Goal: Download file/media

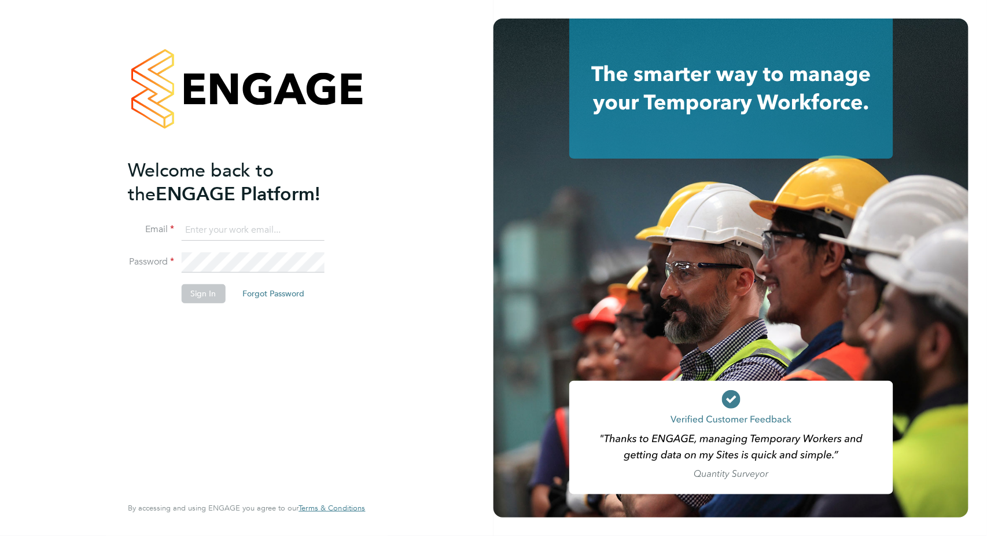
type input "valentina.cerulli@pretiumresourcing.co.uk"
click at [207, 296] on button "Sign In" at bounding box center [203, 293] width 44 height 19
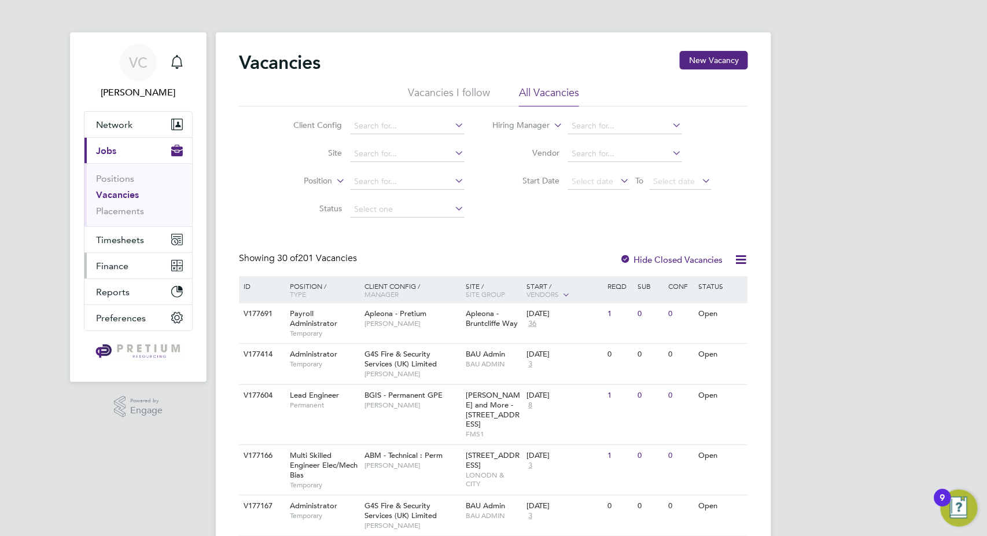
click at [115, 272] on button "Finance" at bounding box center [138, 265] width 108 height 25
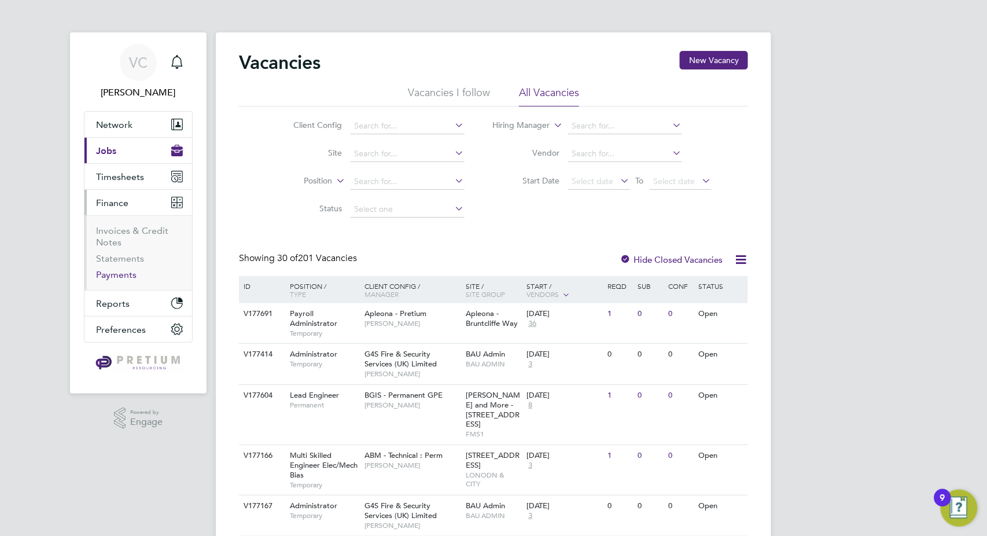
click at [123, 277] on link "Payments" at bounding box center [116, 274] width 40 height 11
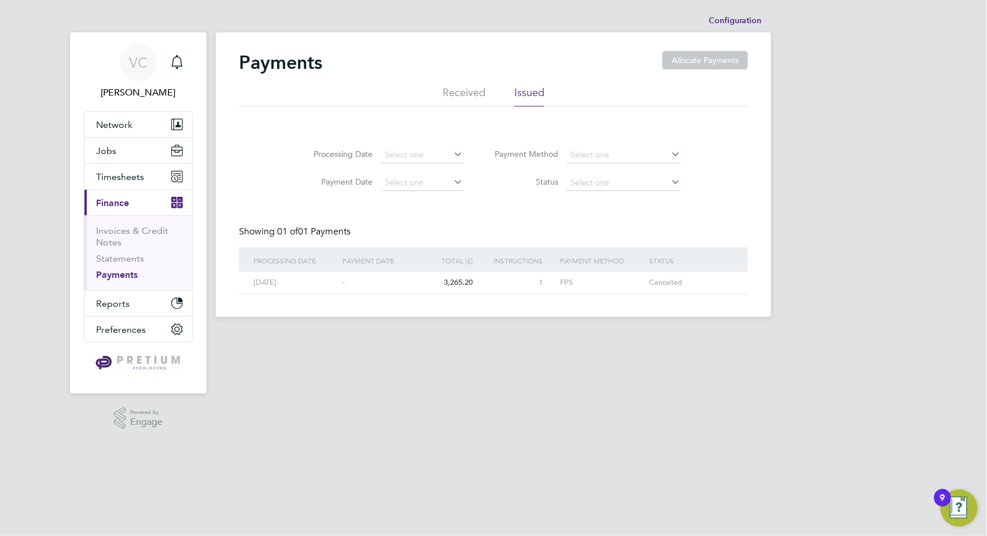
click at [476, 91] on li "Received" at bounding box center [464, 96] width 43 height 21
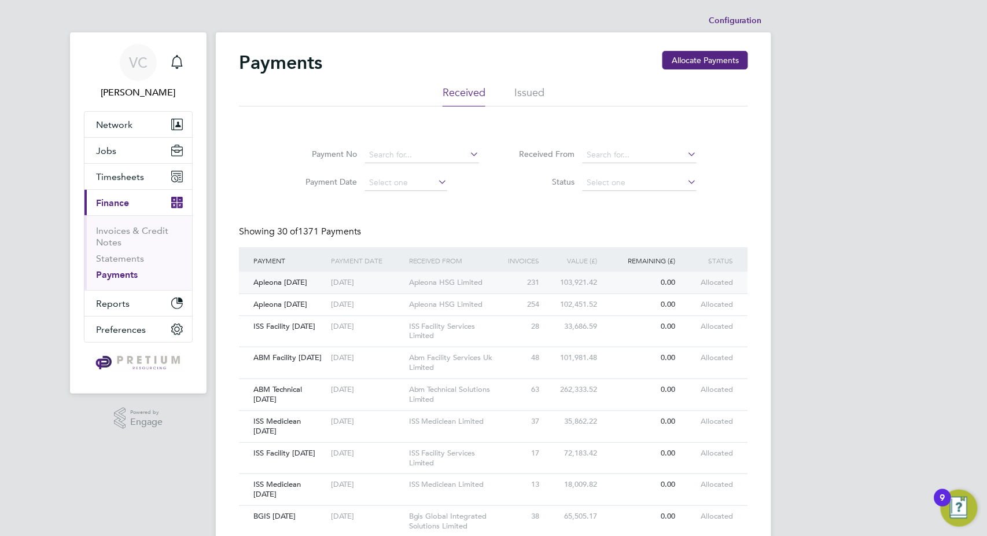
click at [537, 280] on div "231" at bounding box center [522, 282] width 39 height 21
click at [445, 307] on div "Apleona HSG Limited" at bounding box center [454, 304] width 97 height 21
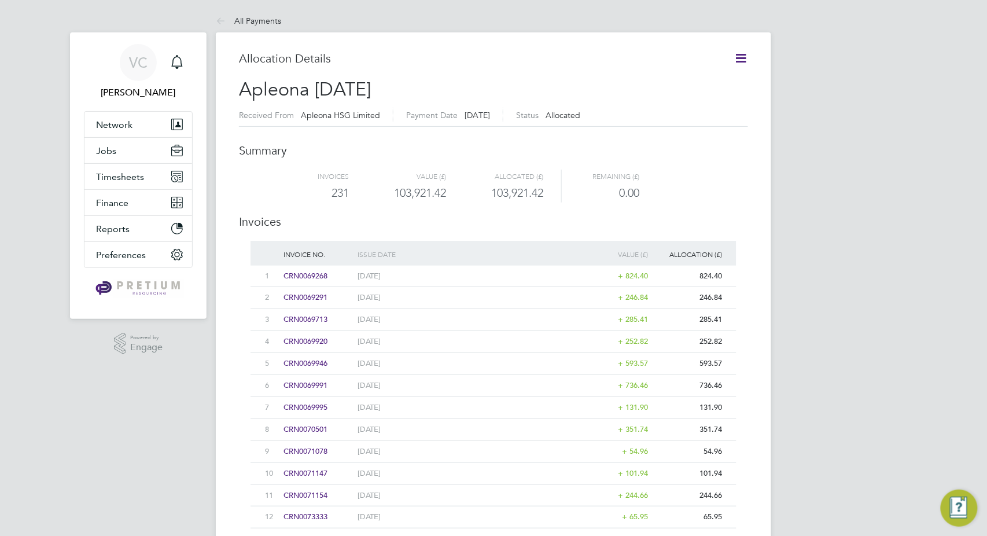
click at [736, 53] on icon at bounding box center [741, 58] width 14 height 14
click at [709, 98] on li "Download related timesheets" at bounding box center [683, 102] width 126 height 16
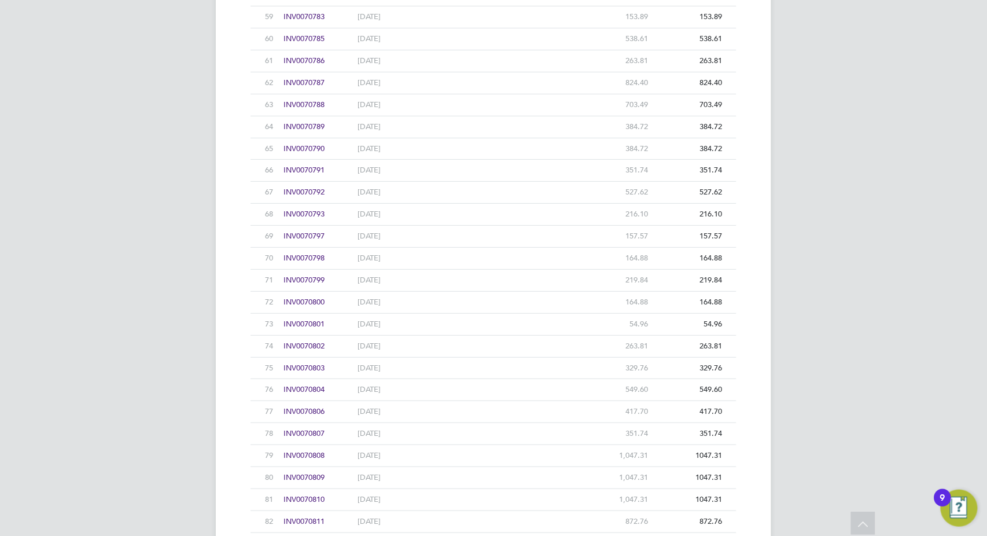
scroll to position [1568, 0]
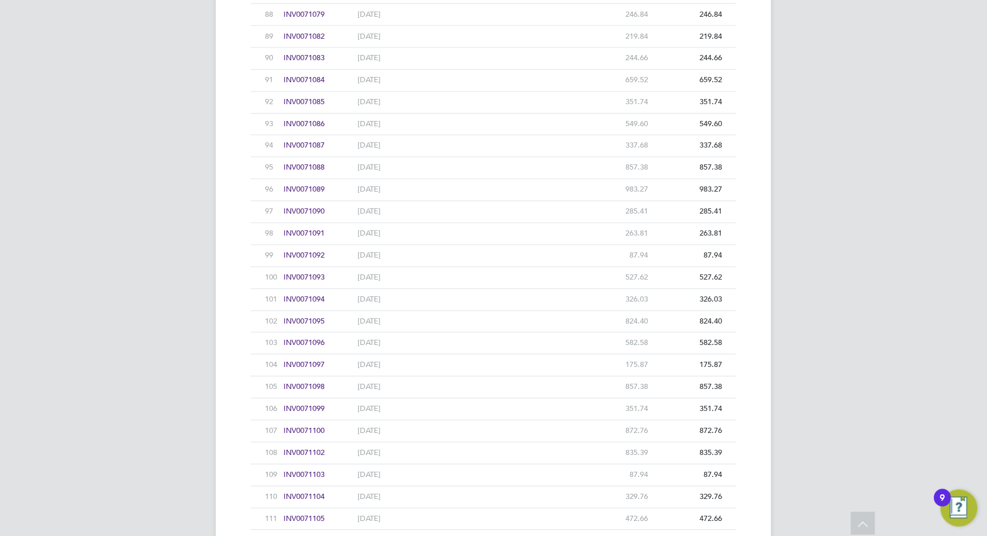
scroll to position [2185, 0]
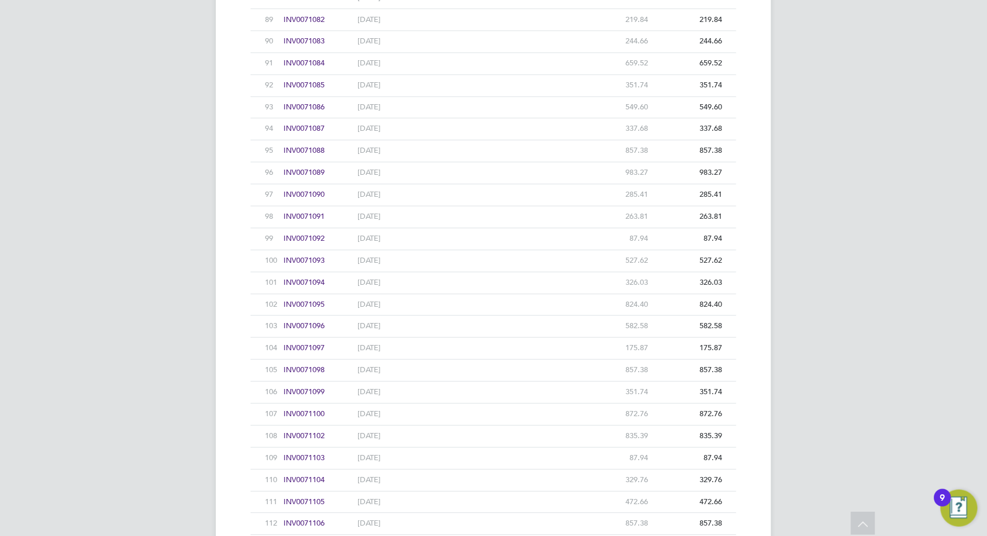
click at [152, 316] on div "VC Valentina Cerulli Notifications Applications: Network Team Members Businesse…" at bounding box center [493, 500] width 987 height 5370
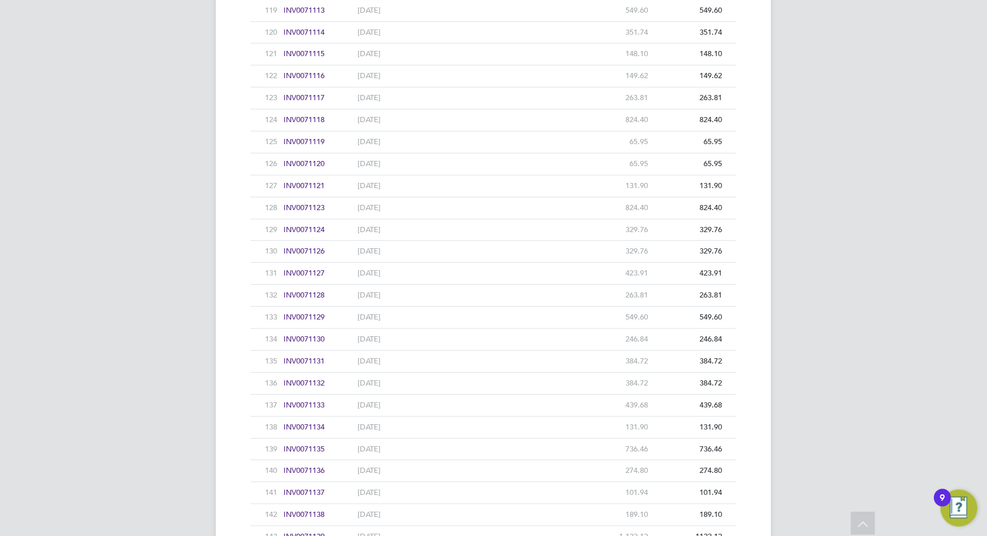
scroll to position [2854, 0]
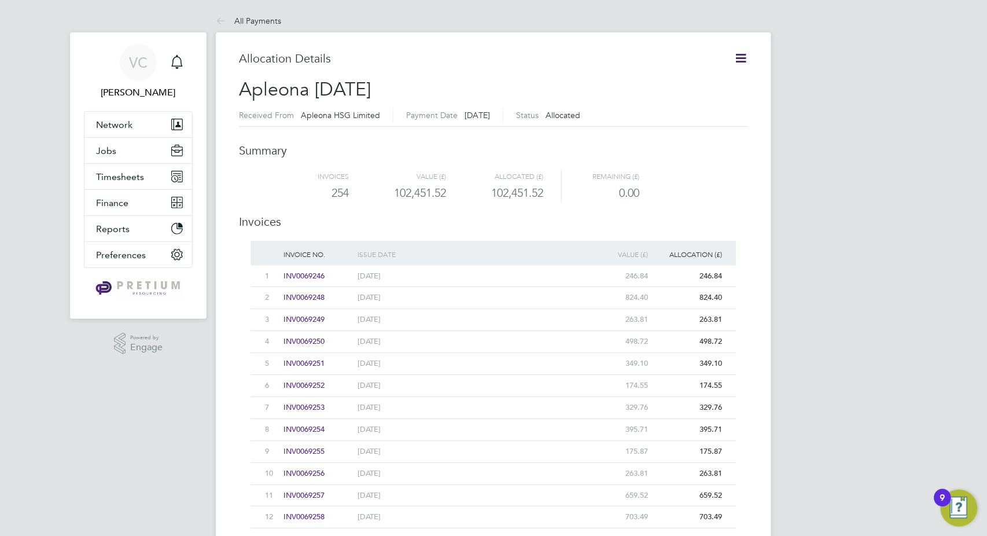
click at [740, 55] on icon at bounding box center [741, 58] width 14 height 14
click at [717, 102] on li "Download related timesheets" at bounding box center [683, 102] width 126 height 16
click at [127, 180] on span "Timesheets" at bounding box center [120, 176] width 48 height 11
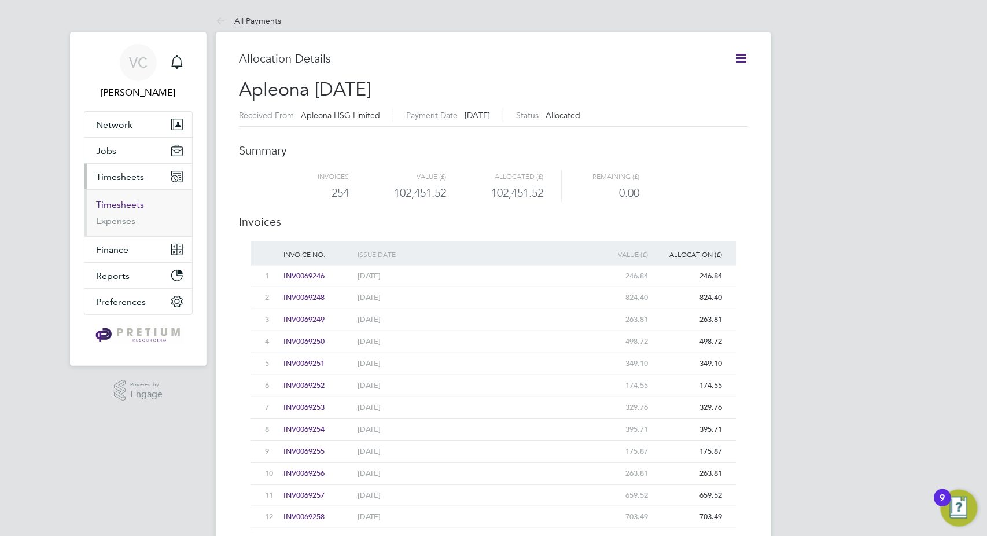
click at [130, 206] on link "Timesheets" at bounding box center [120, 204] width 48 height 11
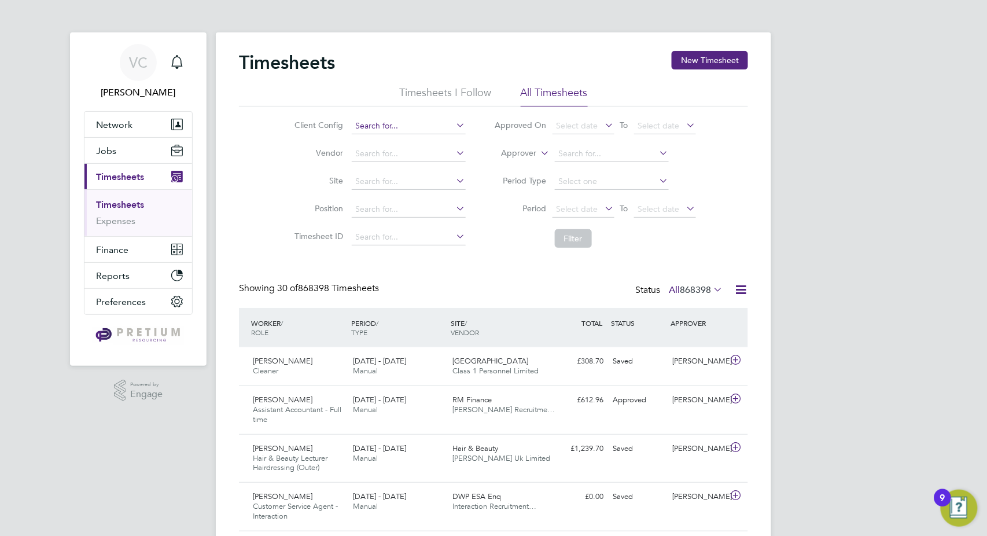
click at [385, 119] on input at bounding box center [409, 126] width 114 height 16
drag, startPoint x: 397, startPoint y: 124, endPoint x: 283, endPoint y: 131, distance: 114.8
click at [283, 131] on li "Client Config APLEoa" at bounding box center [378, 126] width 203 height 28
click at [439, 137] on li "Apleona - Pretium" at bounding box center [408, 142] width 115 height 16
type input "Apleona - Pretium"
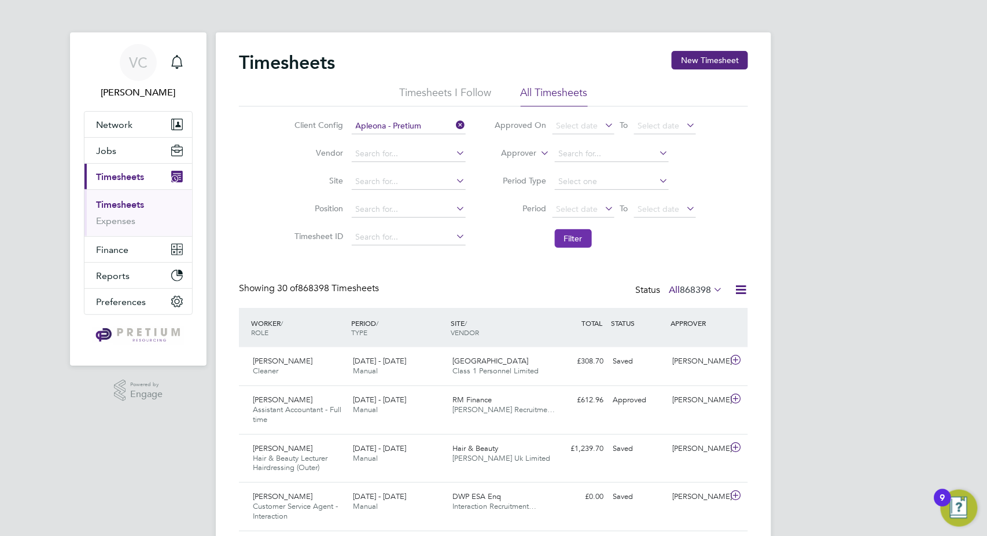
click at [563, 236] on button "Filter" at bounding box center [573, 238] width 37 height 19
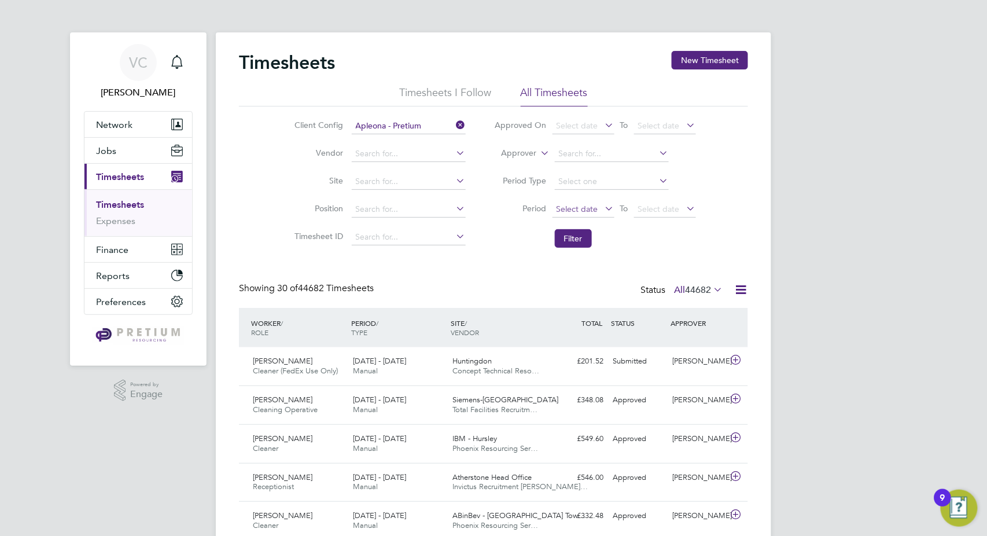
click at [580, 207] on span "Select date" at bounding box center [578, 209] width 42 height 10
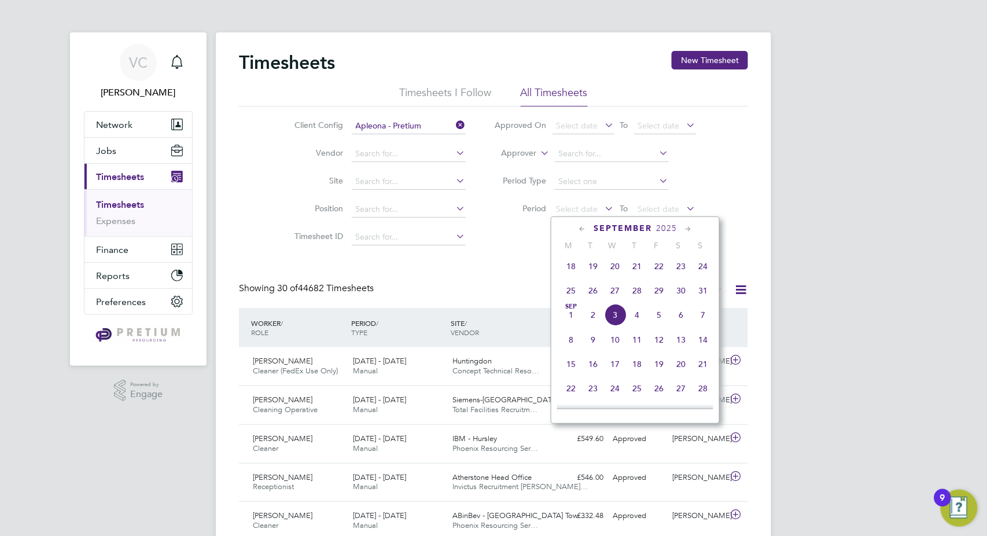
click at [578, 226] on icon at bounding box center [582, 229] width 11 height 13
click at [577, 226] on icon at bounding box center [582, 229] width 11 height 13
click at [592, 265] on span "Apr" at bounding box center [593, 263] width 22 height 6
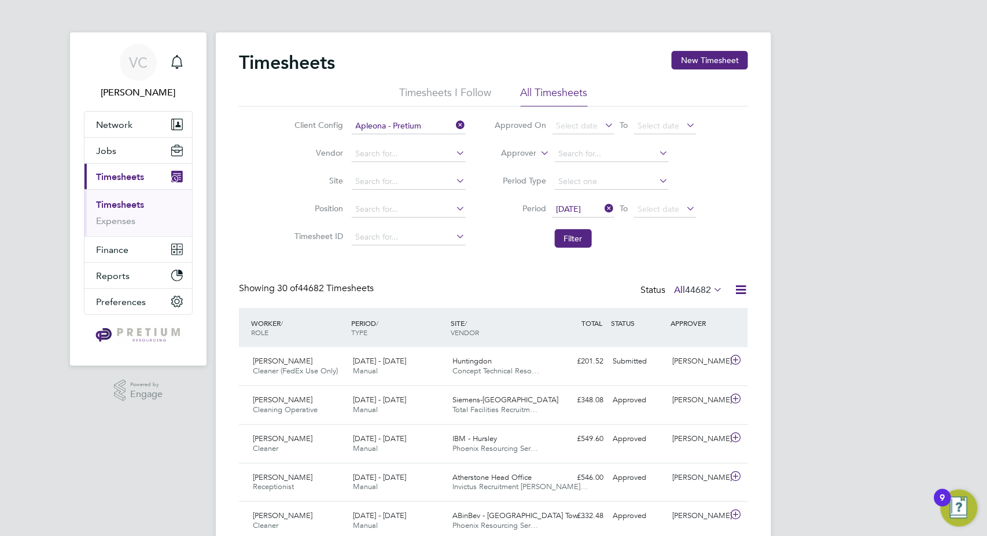
click at [491, 246] on li "Filter" at bounding box center [595, 238] width 230 height 30
click at [577, 235] on button "Filter" at bounding box center [573, 238] width 37 height 19
click at [740, 288] on icon at bounding box center [741, 289] width 14 height 14
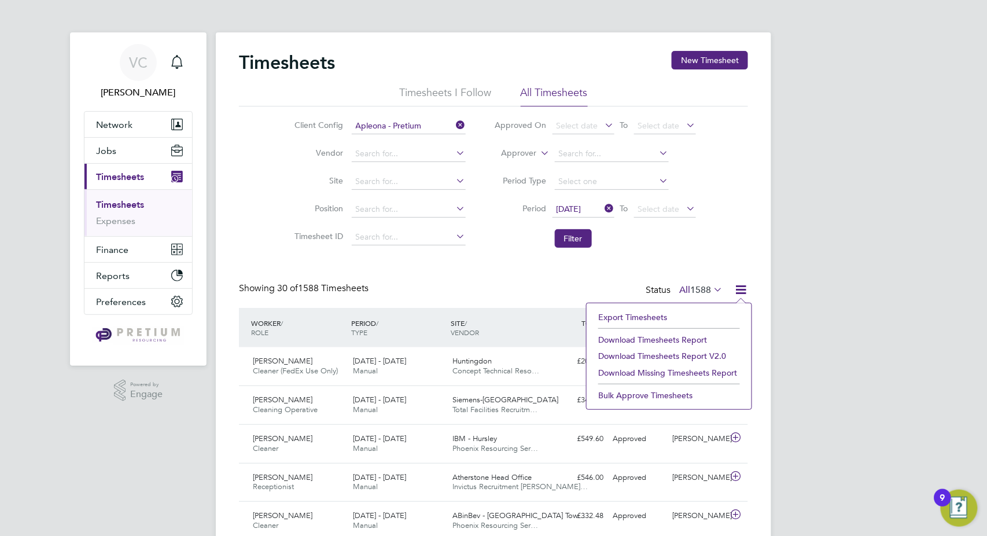
click at [688, 337] on li "Download Timesheets Report" at bounding box center [668, 339] width 153 height 16
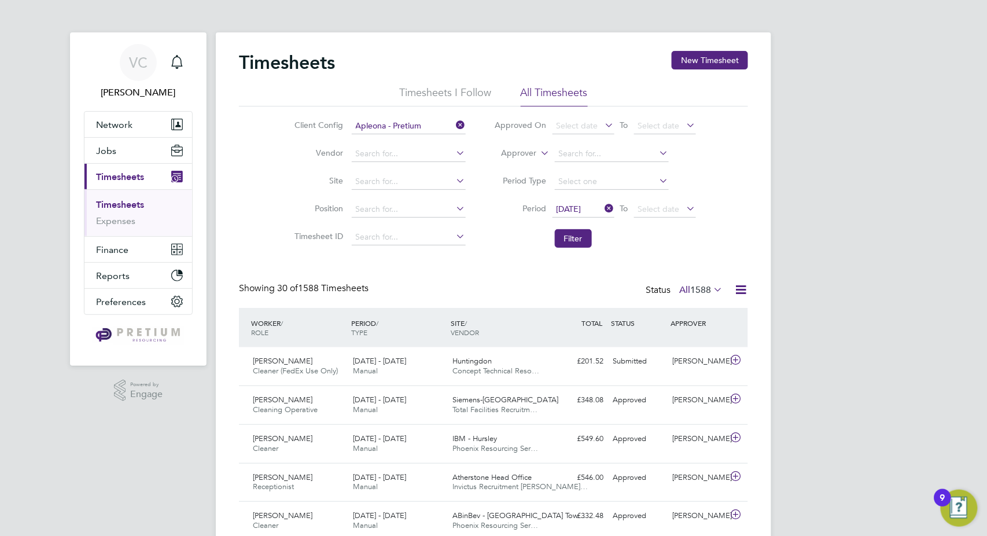
click at [603, 208] on icon at bounding box center [603, 208] width 0 height 16
click at [361, 233] on input at bounding box center [409, 237] width 114 height 16
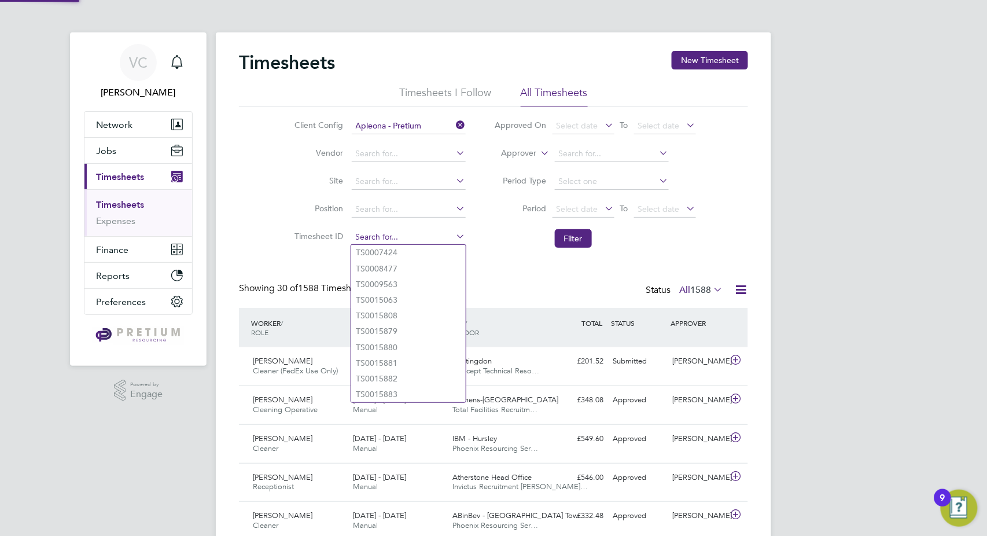
paste input "TS1751017"
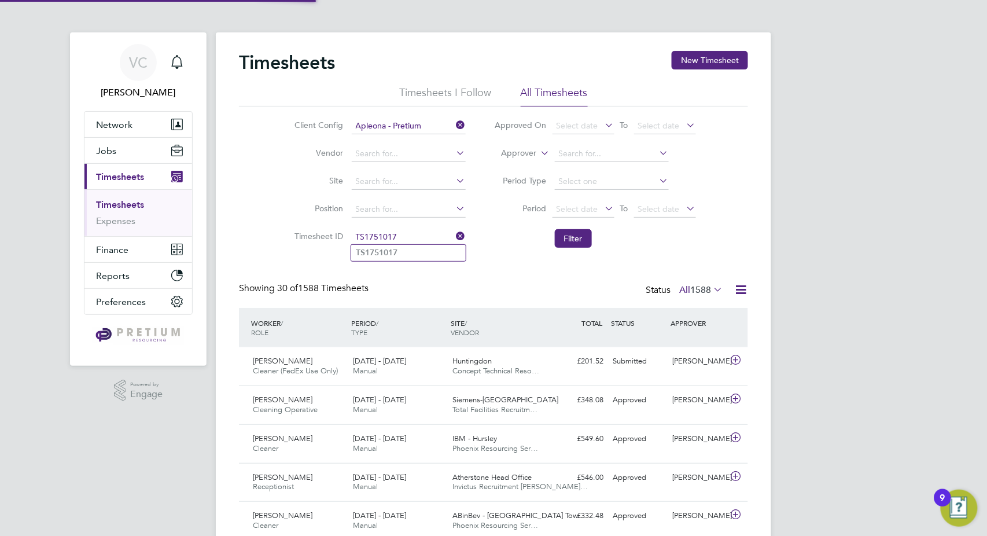
type input "TS1751017"
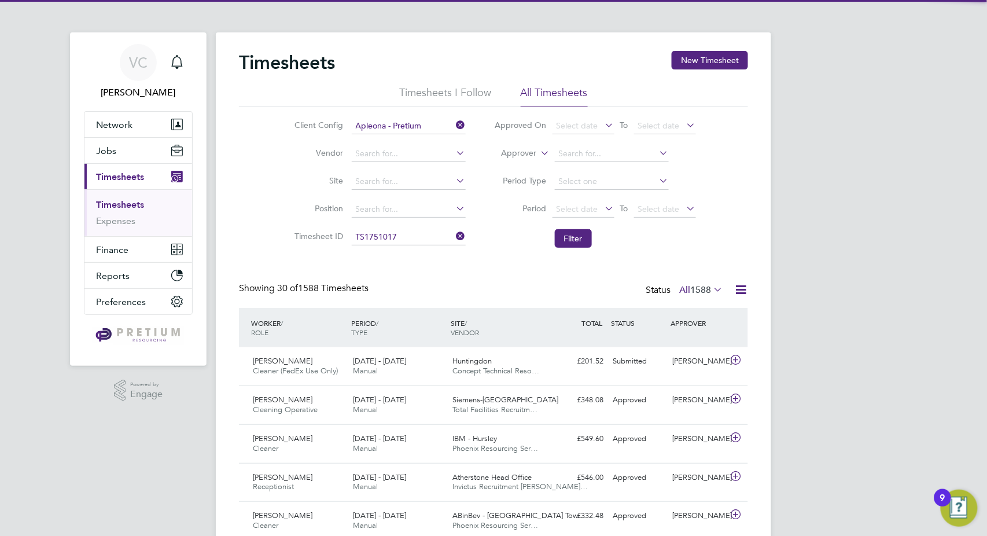
click at [419, 255] on li "TS1751017" at bounding box center [408, 253] width 115 height 16
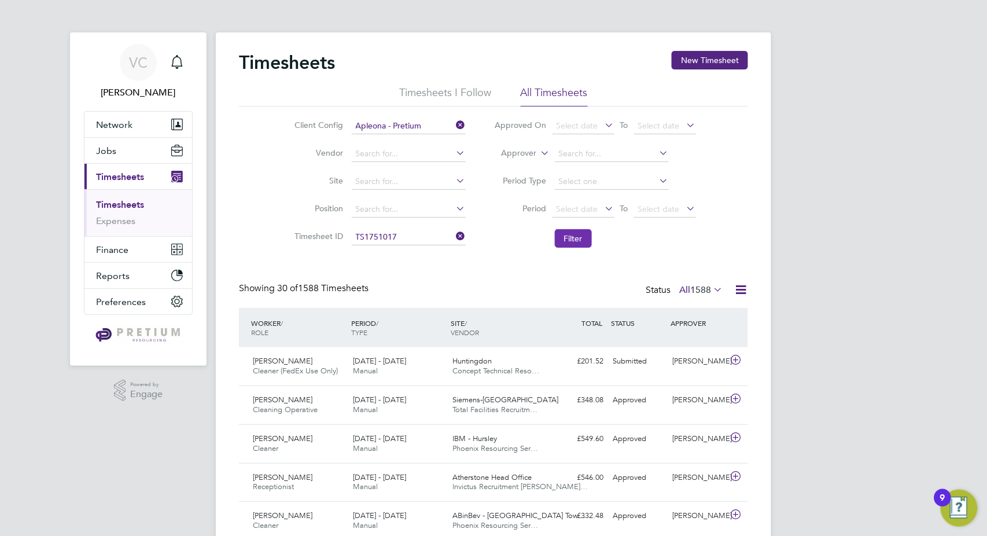
click at [578, 242] on button "Filter" at bounding box center [573, 238] width 37 height 19
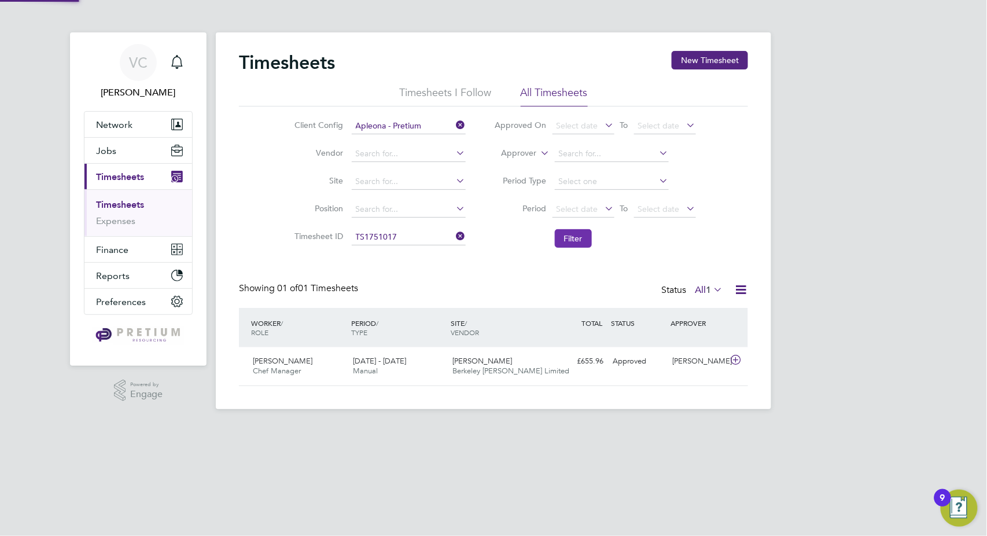
scroll to position [30, 100]
click at [739, 287] on icon at bounding box center [741, 289] width 14 height 14
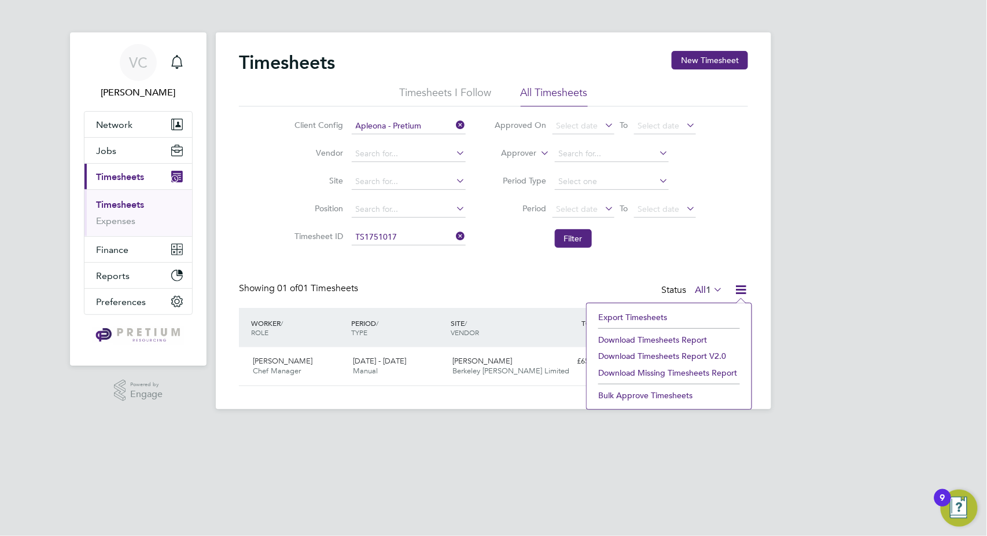
click at [686, 339] on li "Download Timesheets Report" at bounding box center [668, 339] width 153 height 16
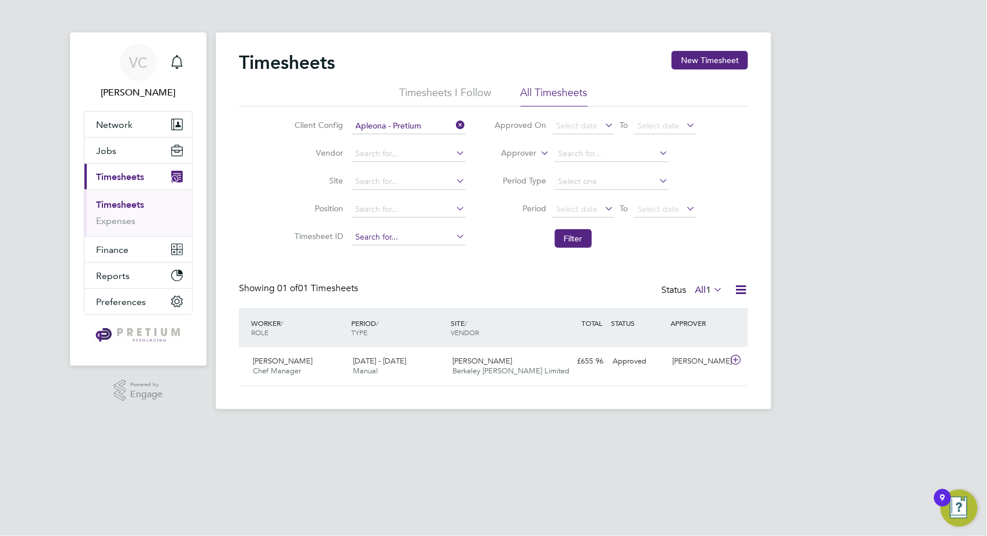
click at [405, 238] on input at bounding box center [409, 237] width 114 height 16
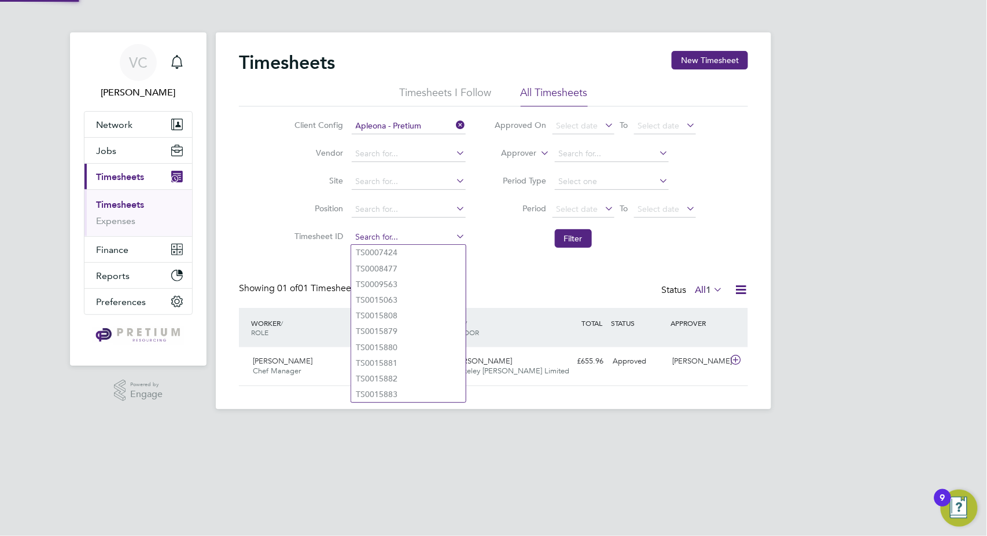
paste input "TS1728443"
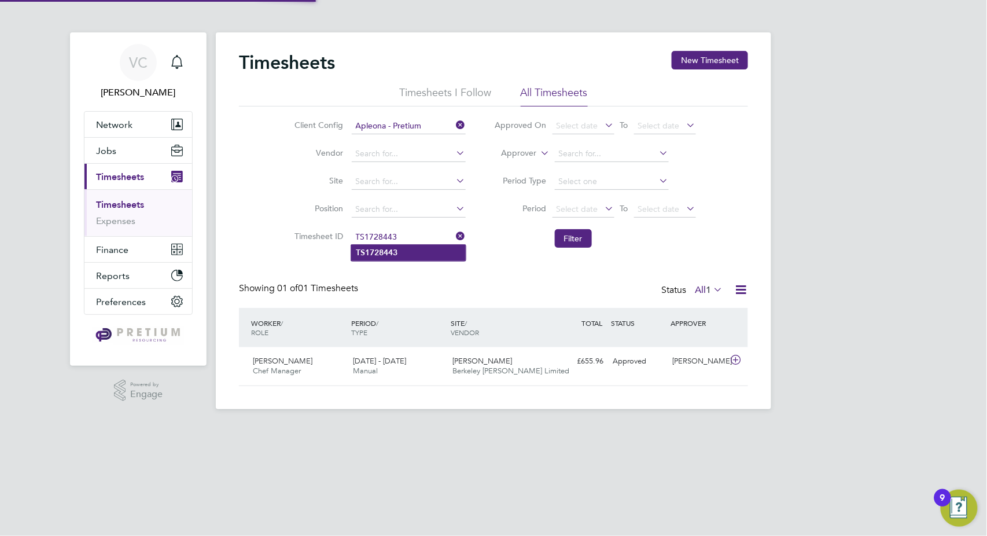
type input "TS1728443"
click at [422, 252] on li "TS1728443" at bounding box center [408, 253] width 115 height 16
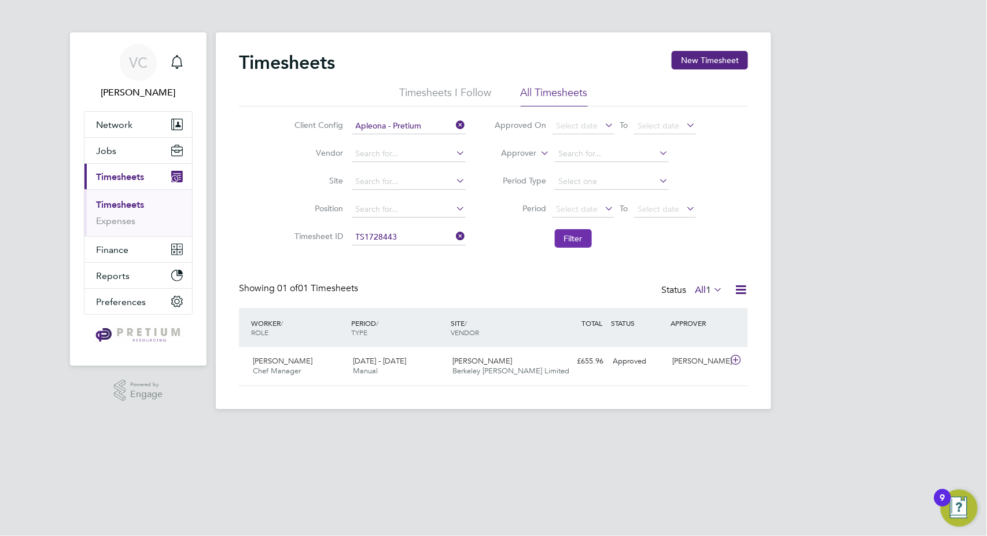
click at [565, 245] on button "Filter" at bounding box center [573, 238] width 37 height 19
click at [738, 286] on icon at bounding box center [741, 289] width 14 height 14
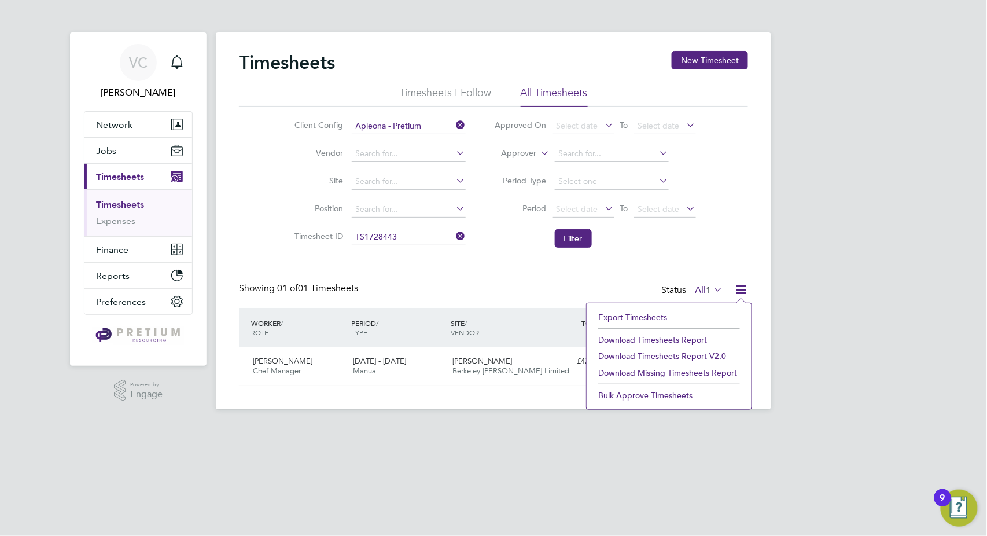
click at [695, 339] on li "Download Timesheets Report" at bounding box center [668, 339] width 153 height 16
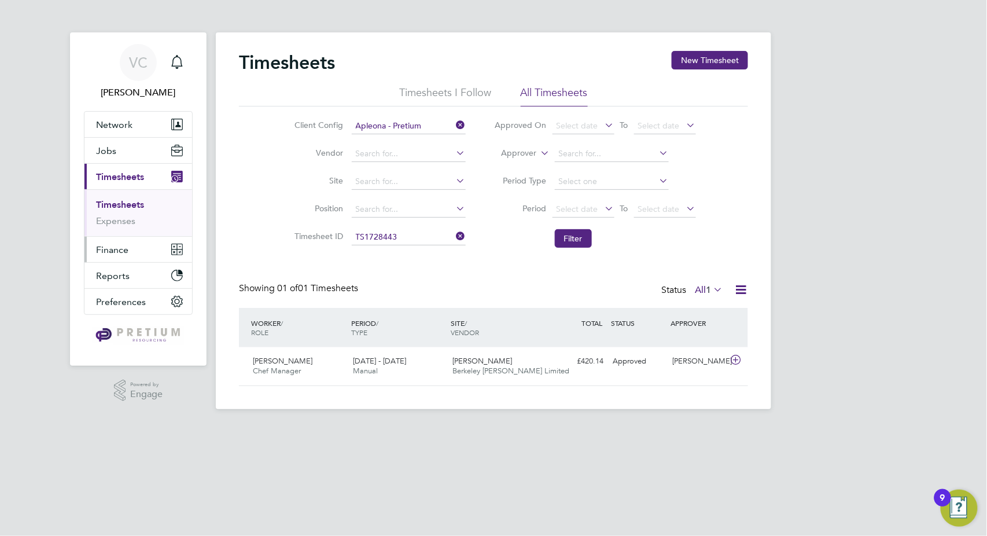
click at [121, 238] on button "Finance" at bounding box center [138, 249] width 108 height 25
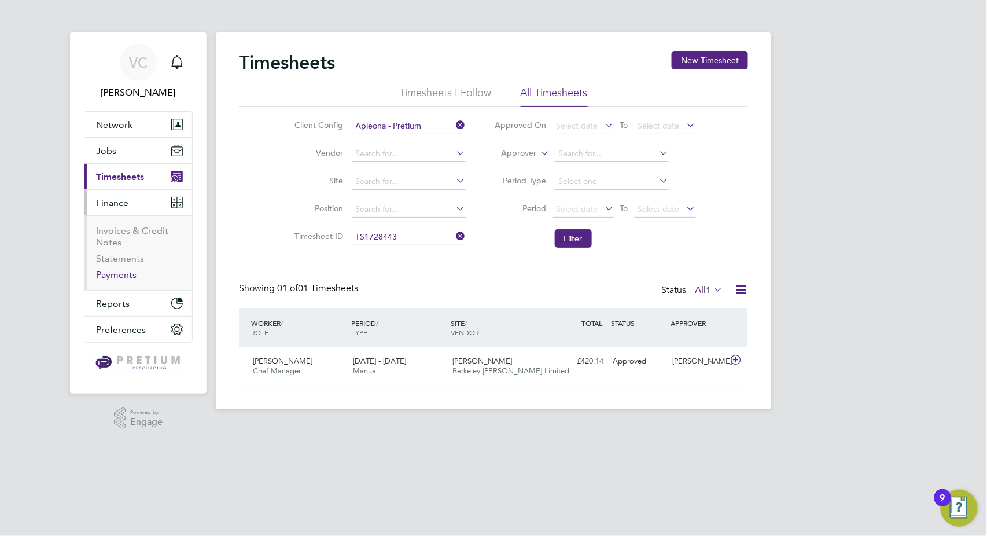
click at [130, 277] on link "Payments" at bounding box center [116, 274] width 40 height 11
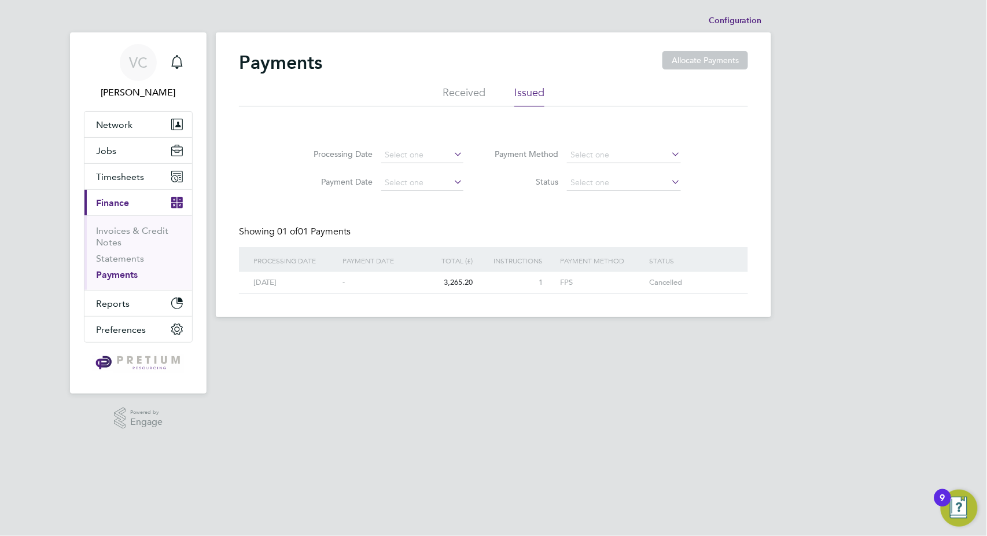
click at [470, 94] on li "Received" at bounding box center [464, 96] width 43 height 21
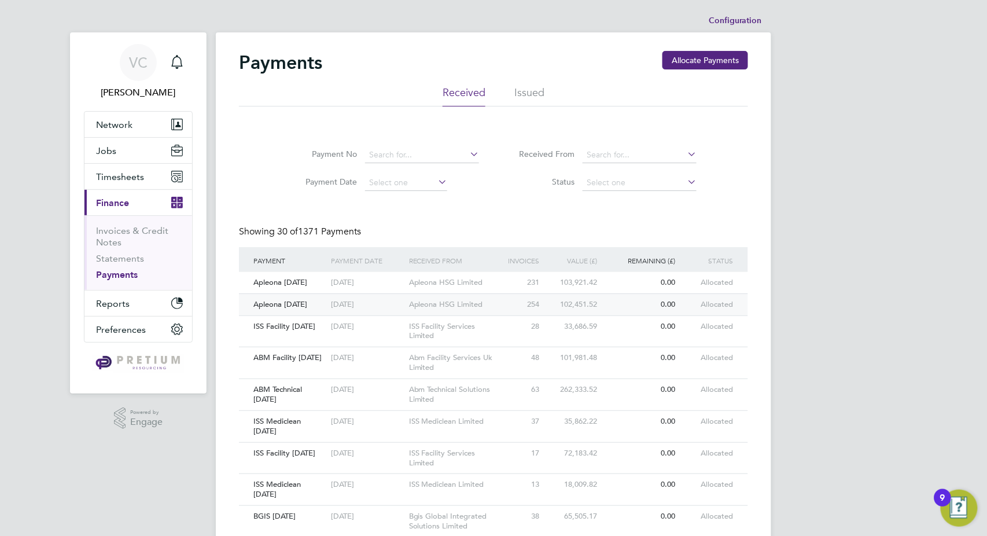
click at [501, 297] on div "Apleona HSG Limited" at bounding box center [454, 304] width 97 height 21
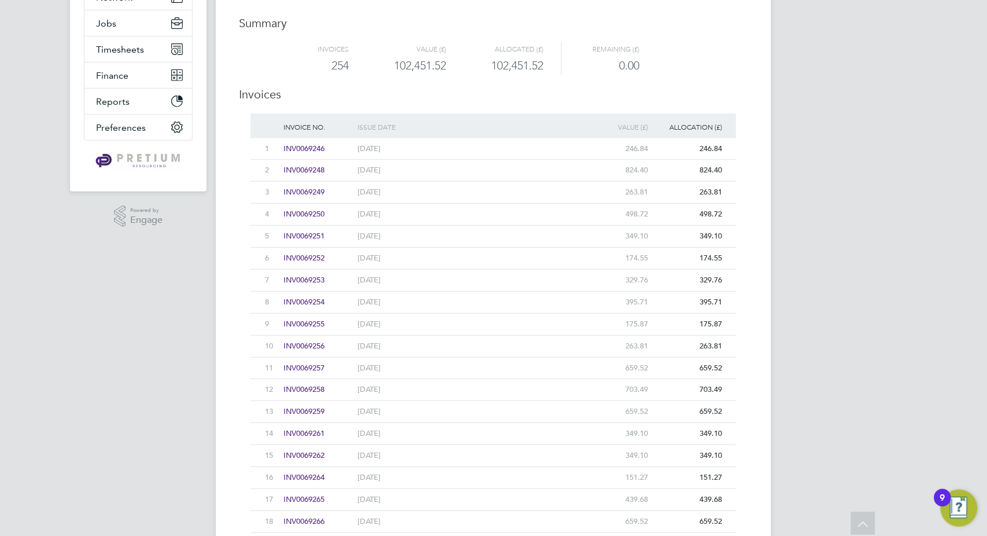
scroll to position [128, 0]
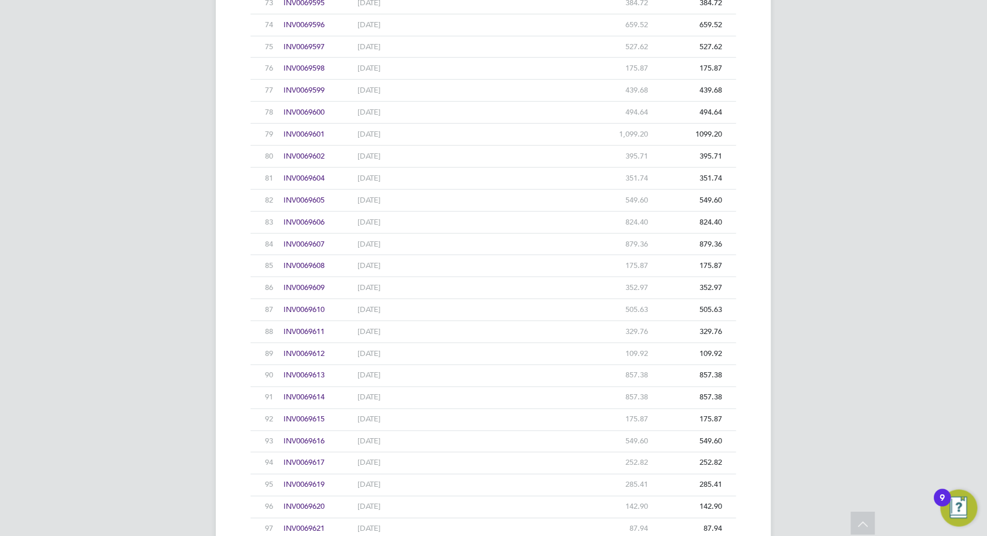
scroll to position [1877, 0]
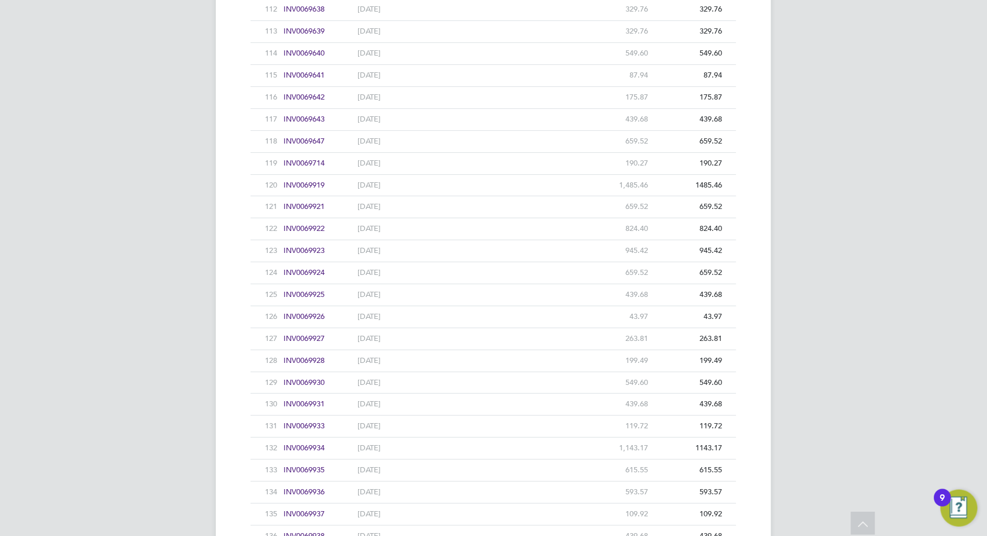
scroll to position [2725, 0]
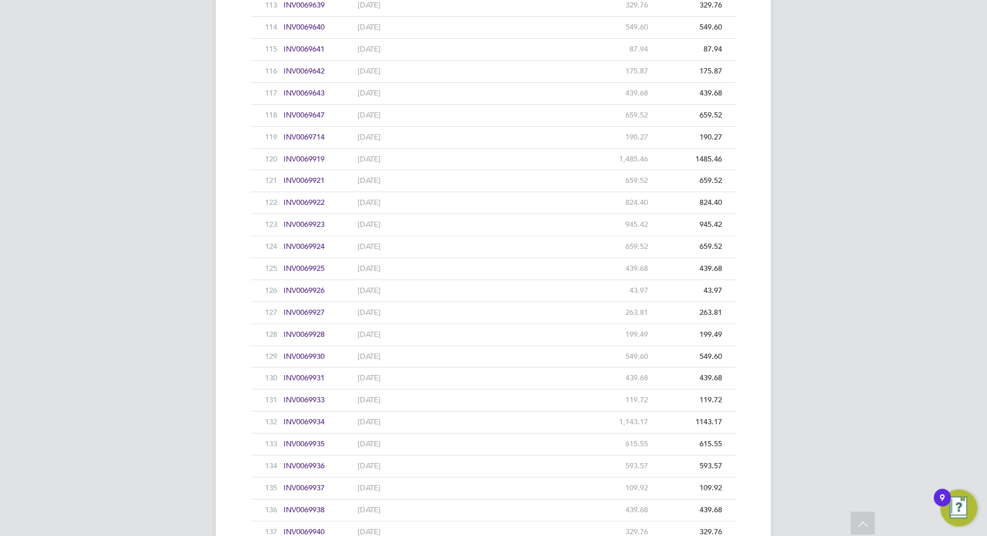
click at [158, 408] on div "VC Valentina Cerulli Notifications Applications: Network Team Members Businesse…" at bounding box center [493, 212] width 987 height 5875
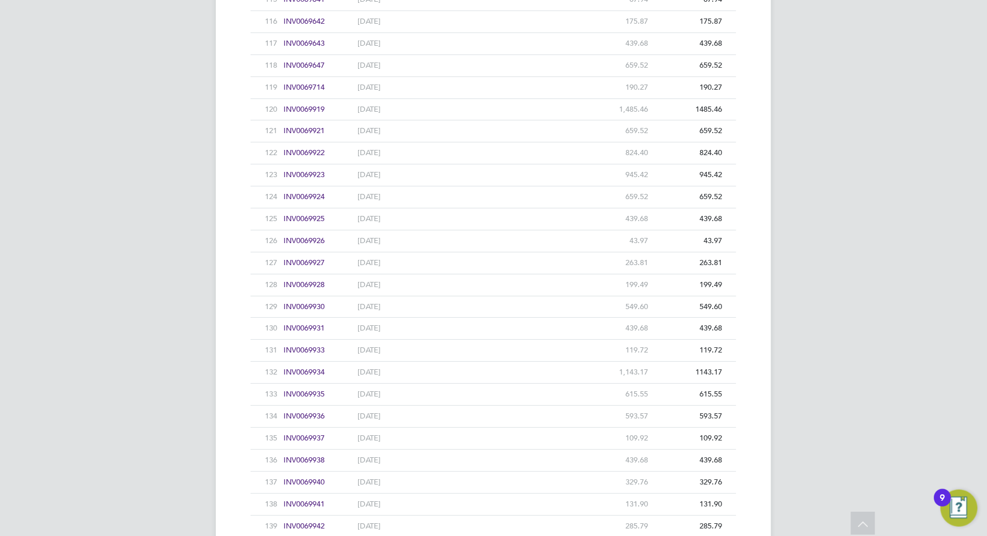
scroll to position [2777, 0]
click at [142, 413] on div "VC Valentina Cerulli Notifications Applications: Network Team Members Businesse…" at bounding box center [493, 160] width 987 height 5875
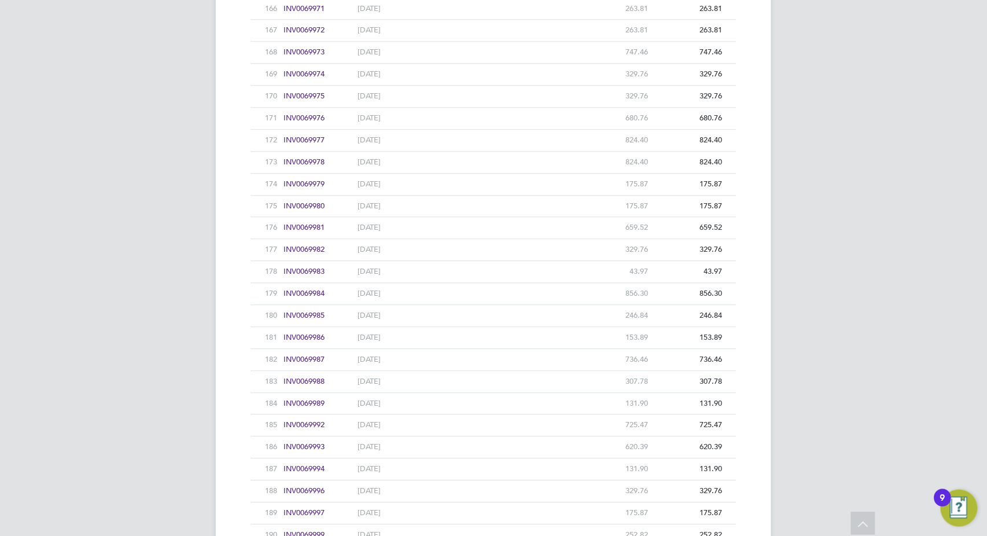
scroll to position [3934, 0]
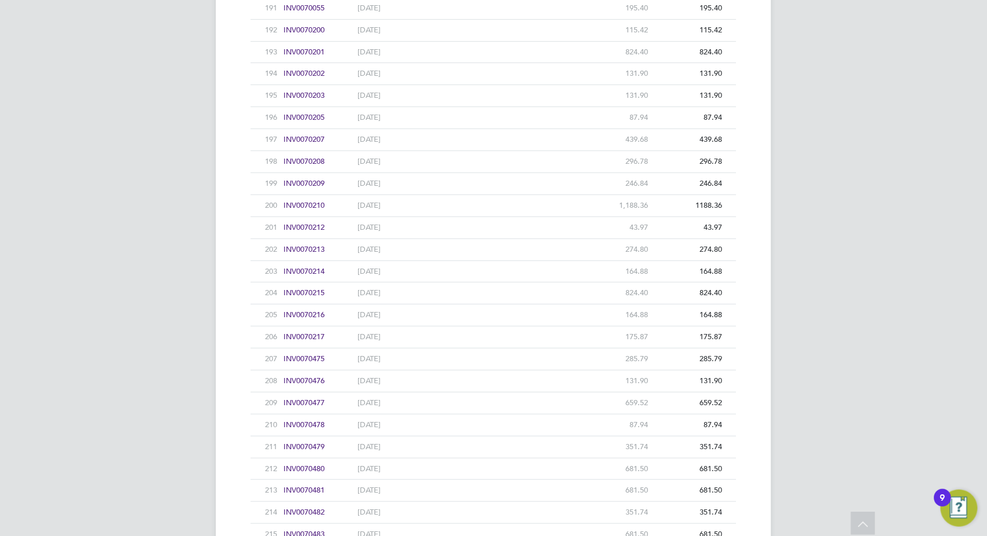
scroll to position [4447, 0]
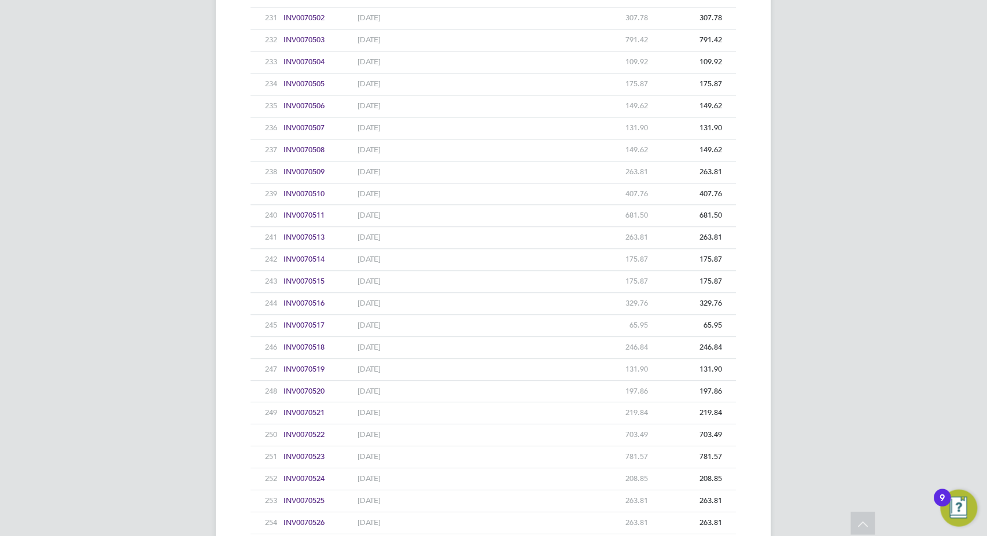
scroll to position [5297, 0]
